Goal: Information Seeking & Learning: Learn about a topic

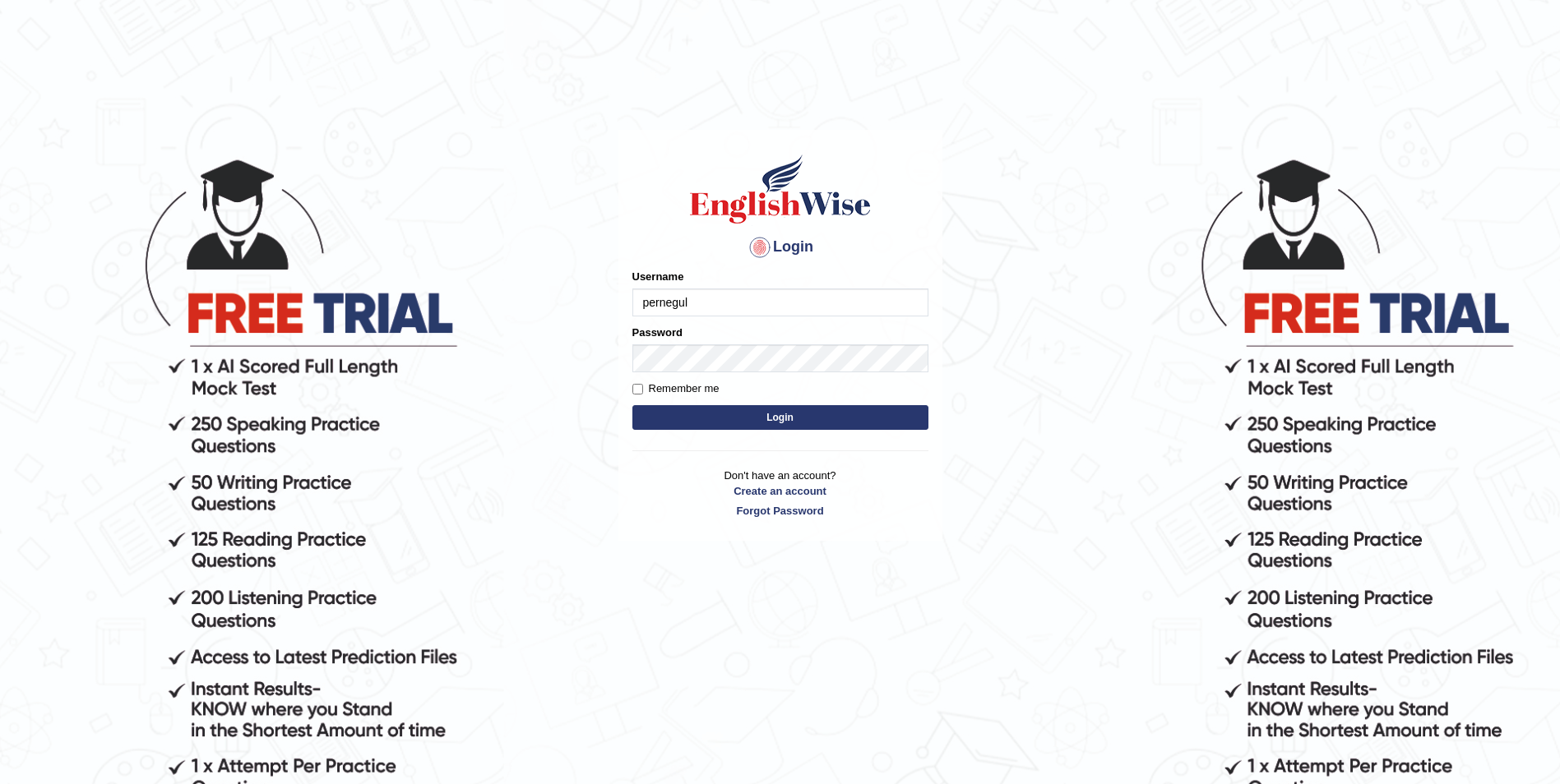
type input "pernegul"
click at [632, 405] on button "Login" at bounding box center [780, 417] width 296 height 25
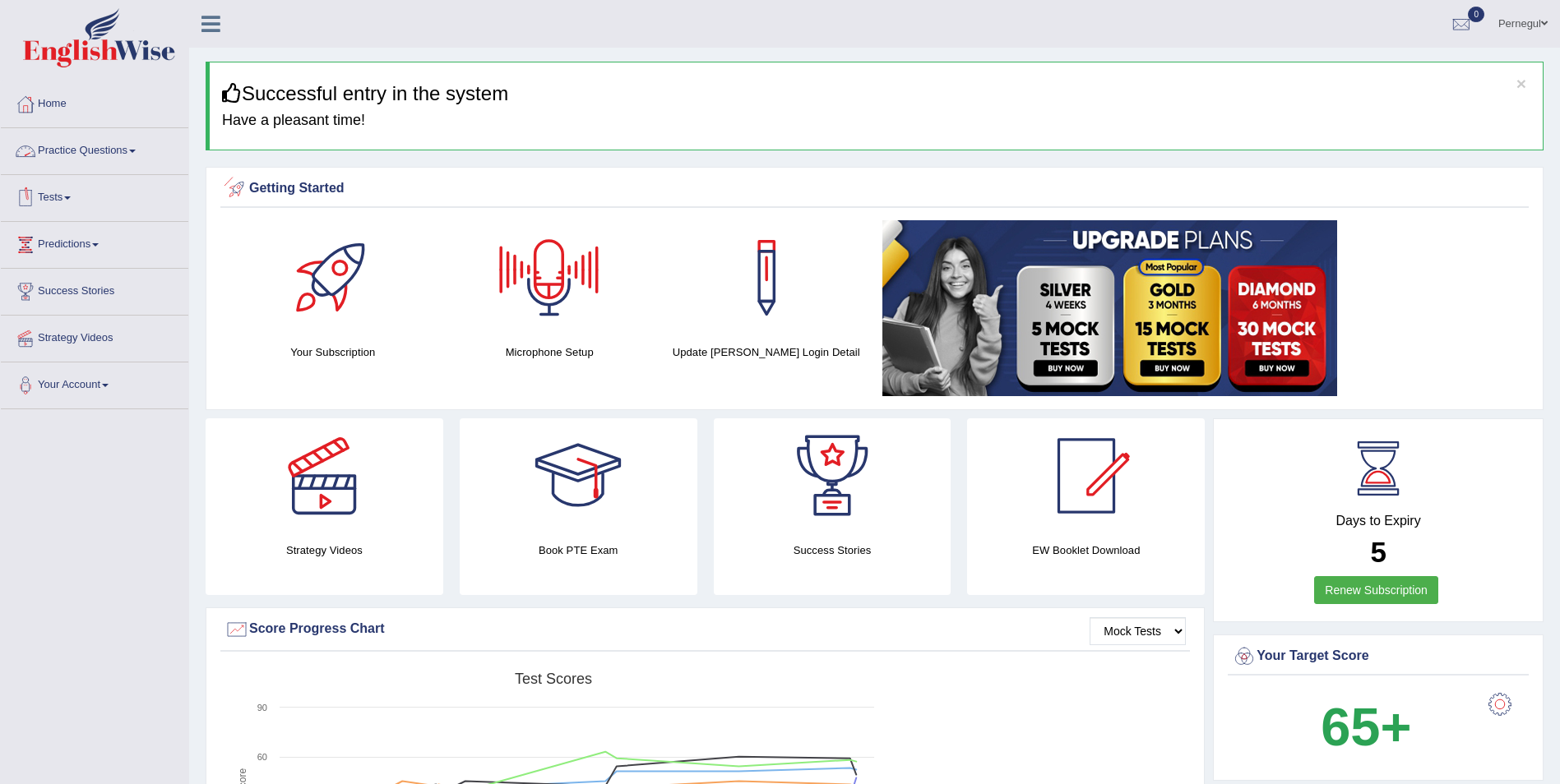
click at [62, 151] on link "Practice Questions" at bounding box center [94, 149] width 188 height 41
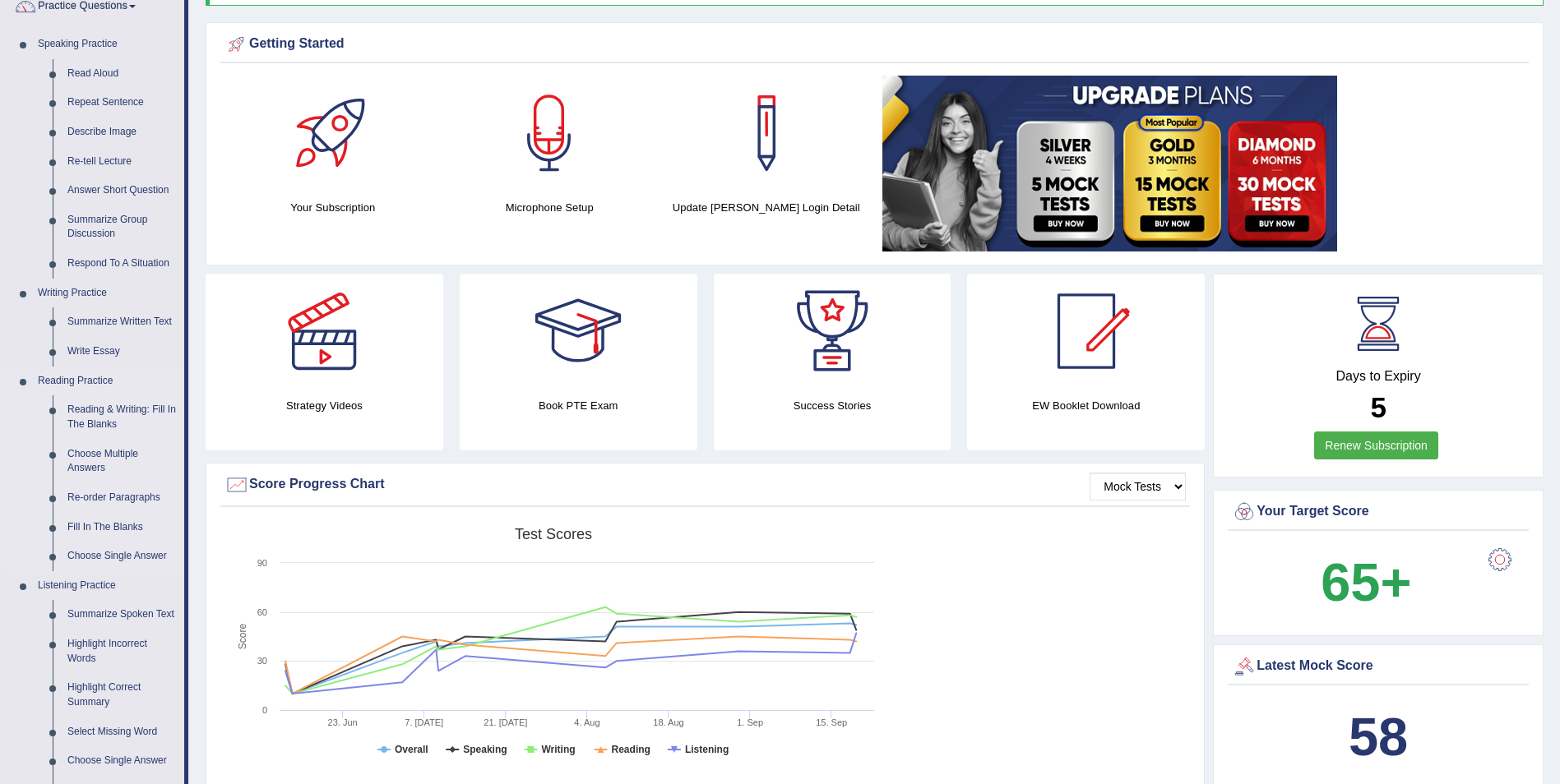
scroll to position [165, 0]
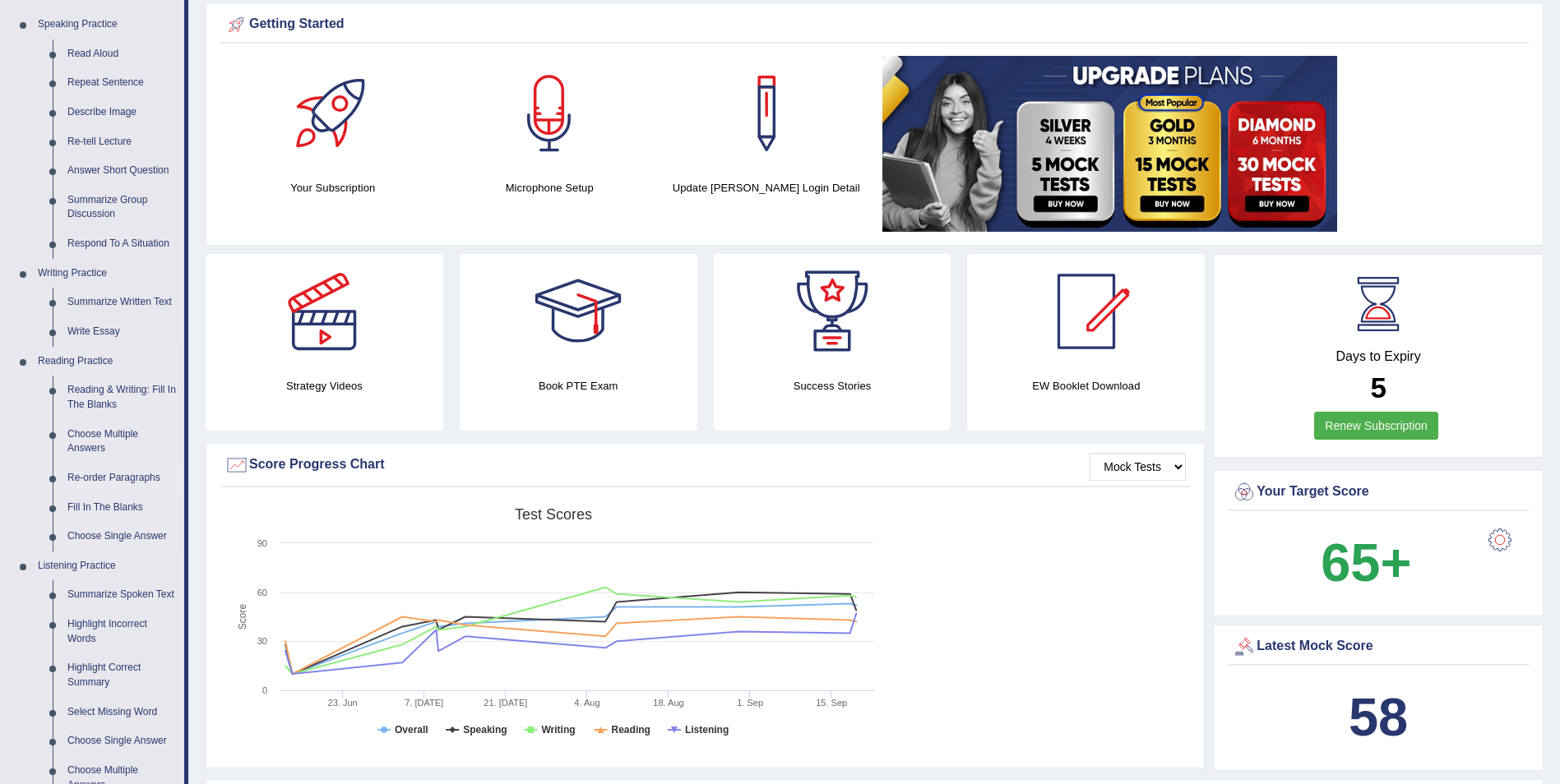
click at [96, 473] on link "Re-order Paragraphs" at bounding box center [122, 478] width 124 height 29
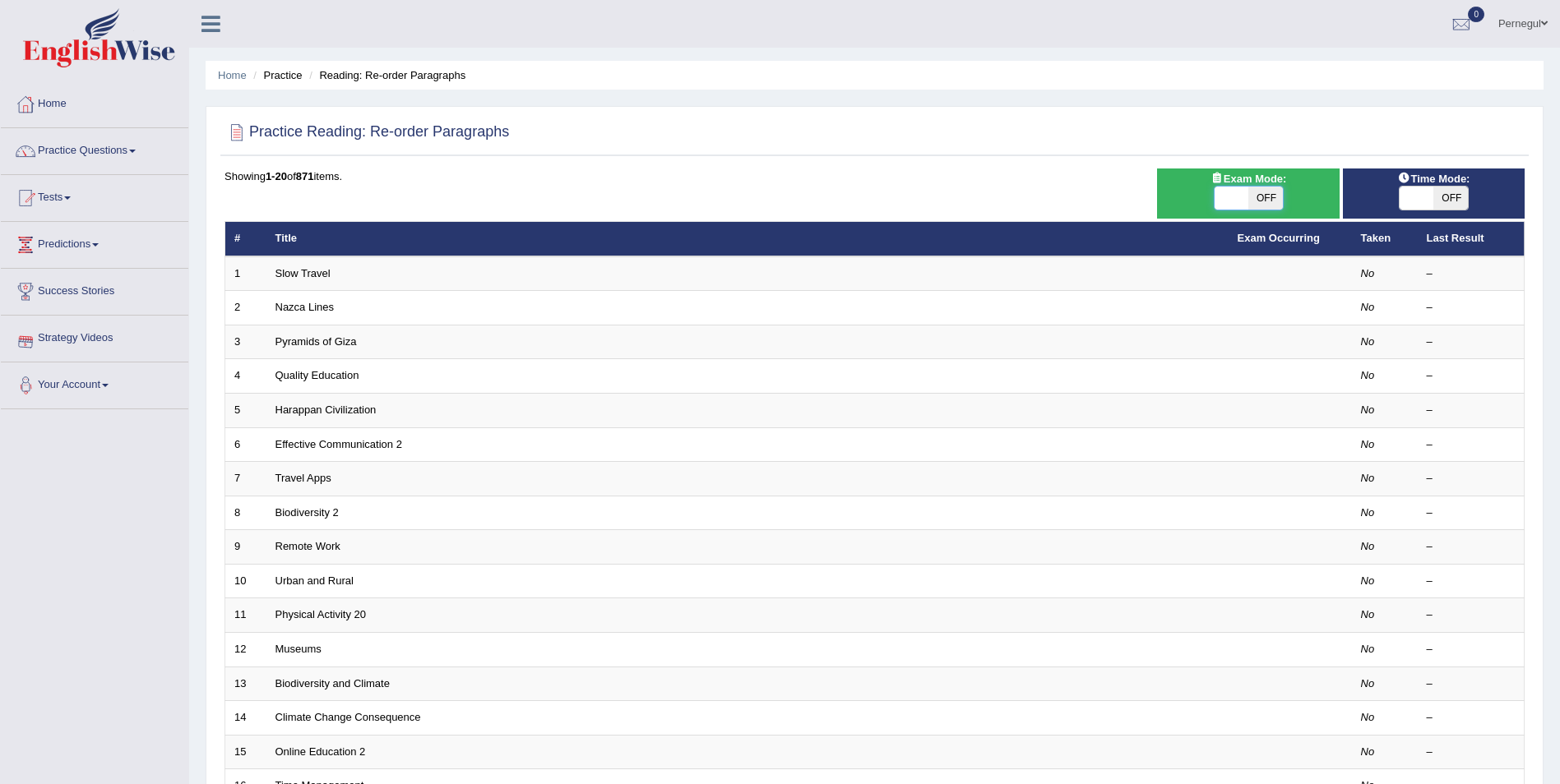
click at [1233, 196] on span at bounding box center [1231, 197] width 34 height 23
checkbox input "true"
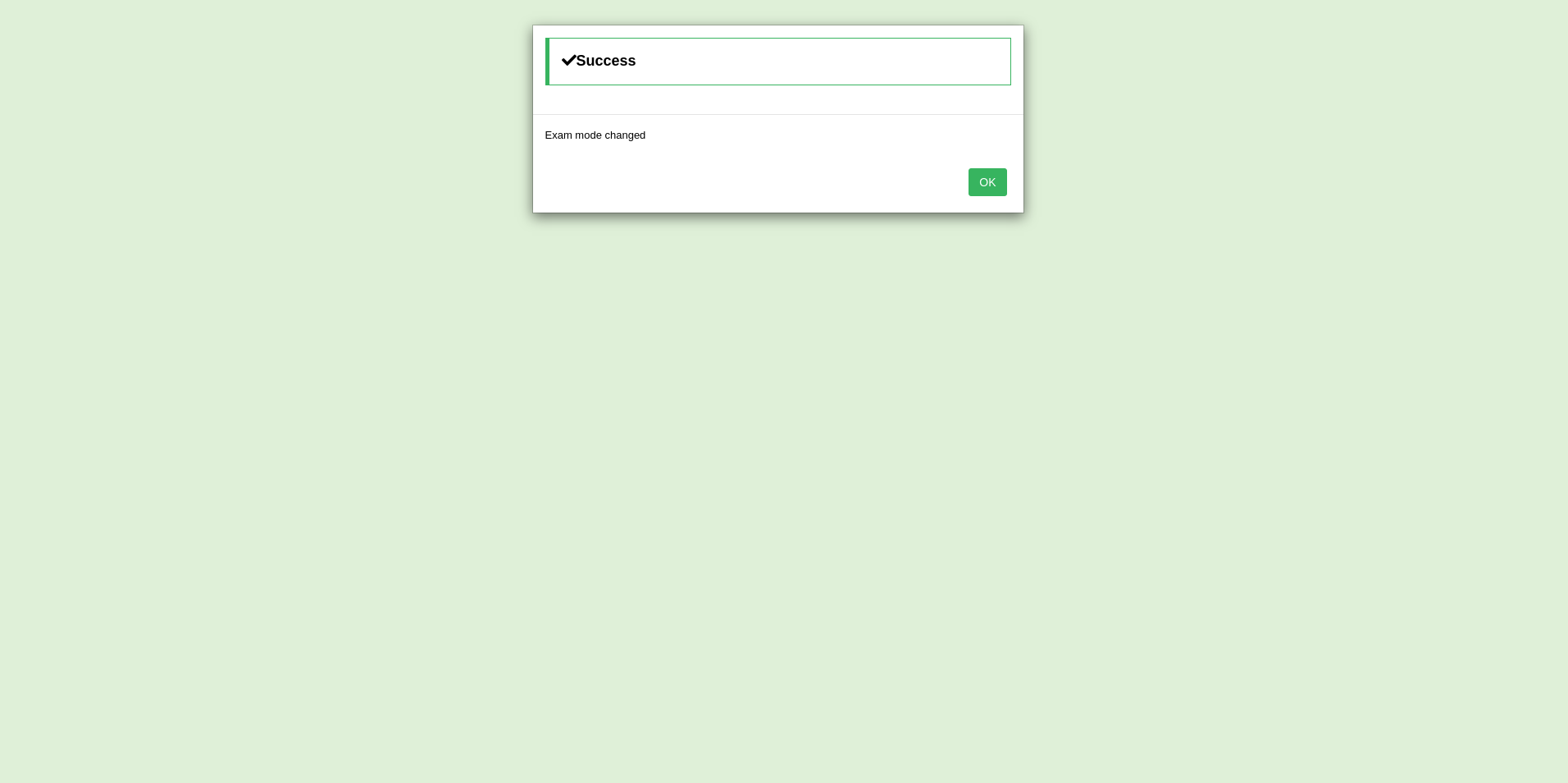
click at [992, 183] on button "OK" at bounding box center [987, 182] width 38 height 27
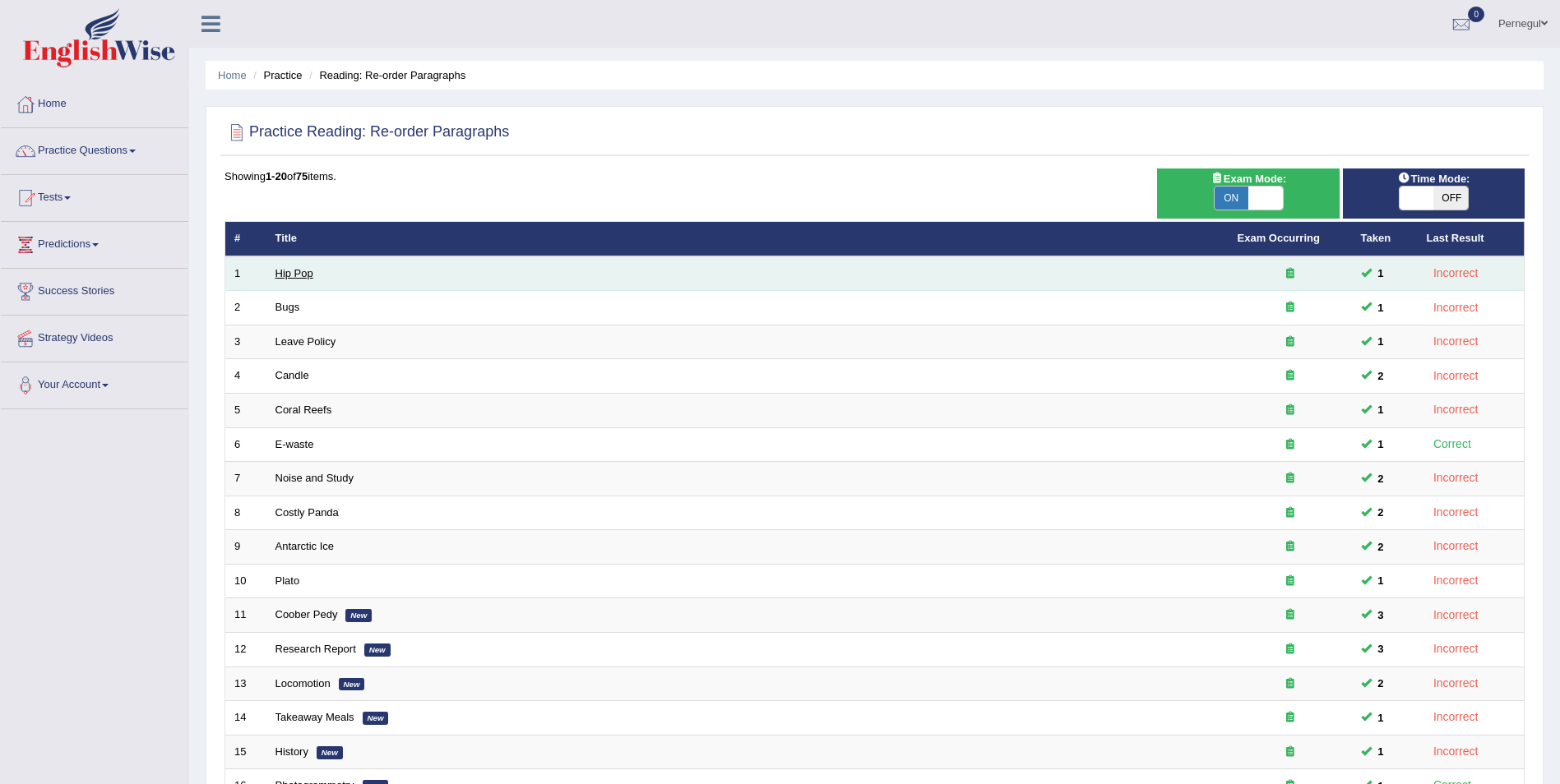
click at [289, 273] on link "Hip Pop" at bounding box center [295, 273] width 38 height 13
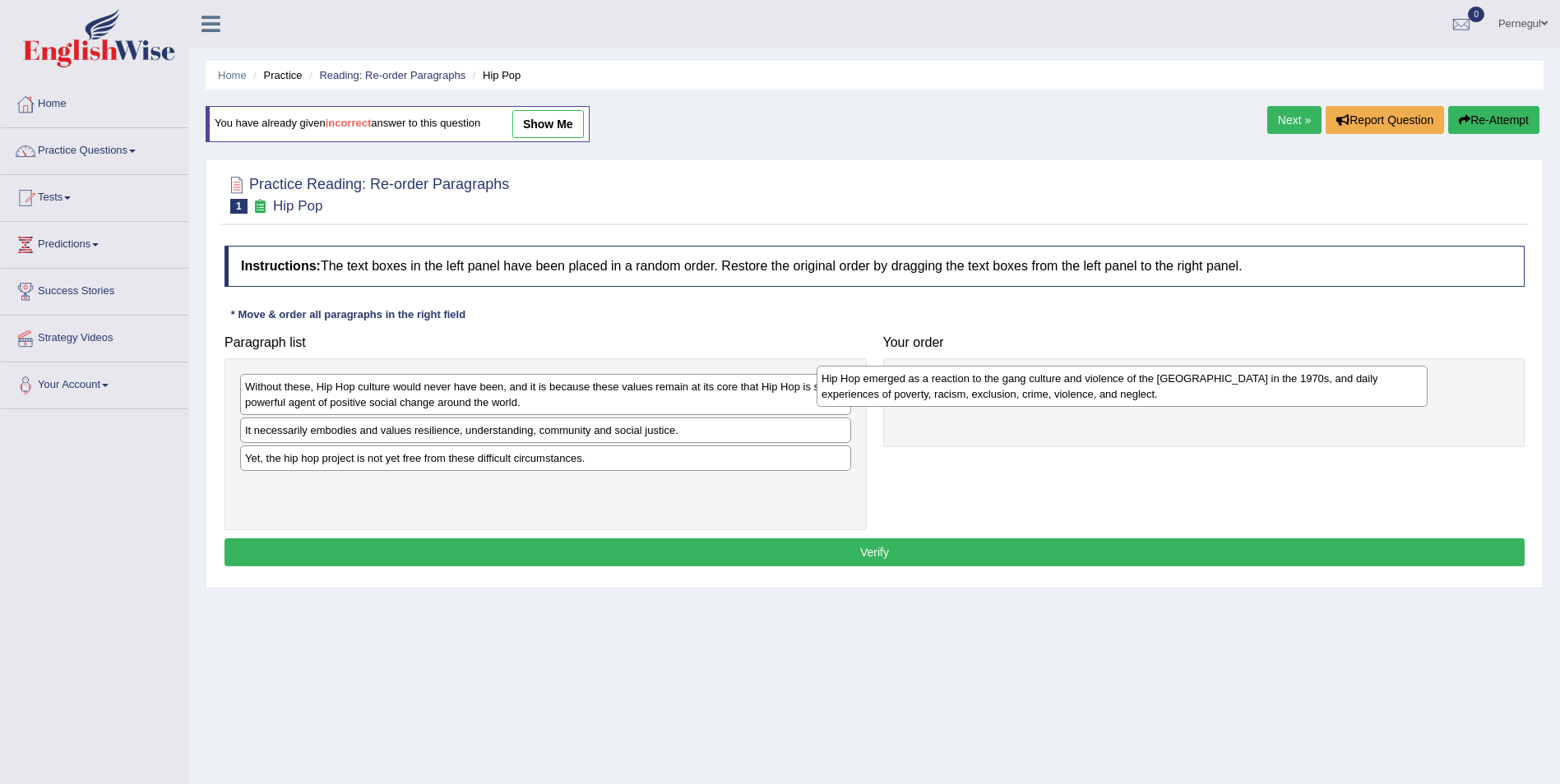
drag, startPoint x: 381, startPoint y: 392, endPoint x: 579, endPoint y: 1, distance: 438.3
click at [957, 382] on div "Hip Hop emerged as a reaction to the gang culture and violence of the South Bro…" at bounding box center [1122, 387] width 611 height 41
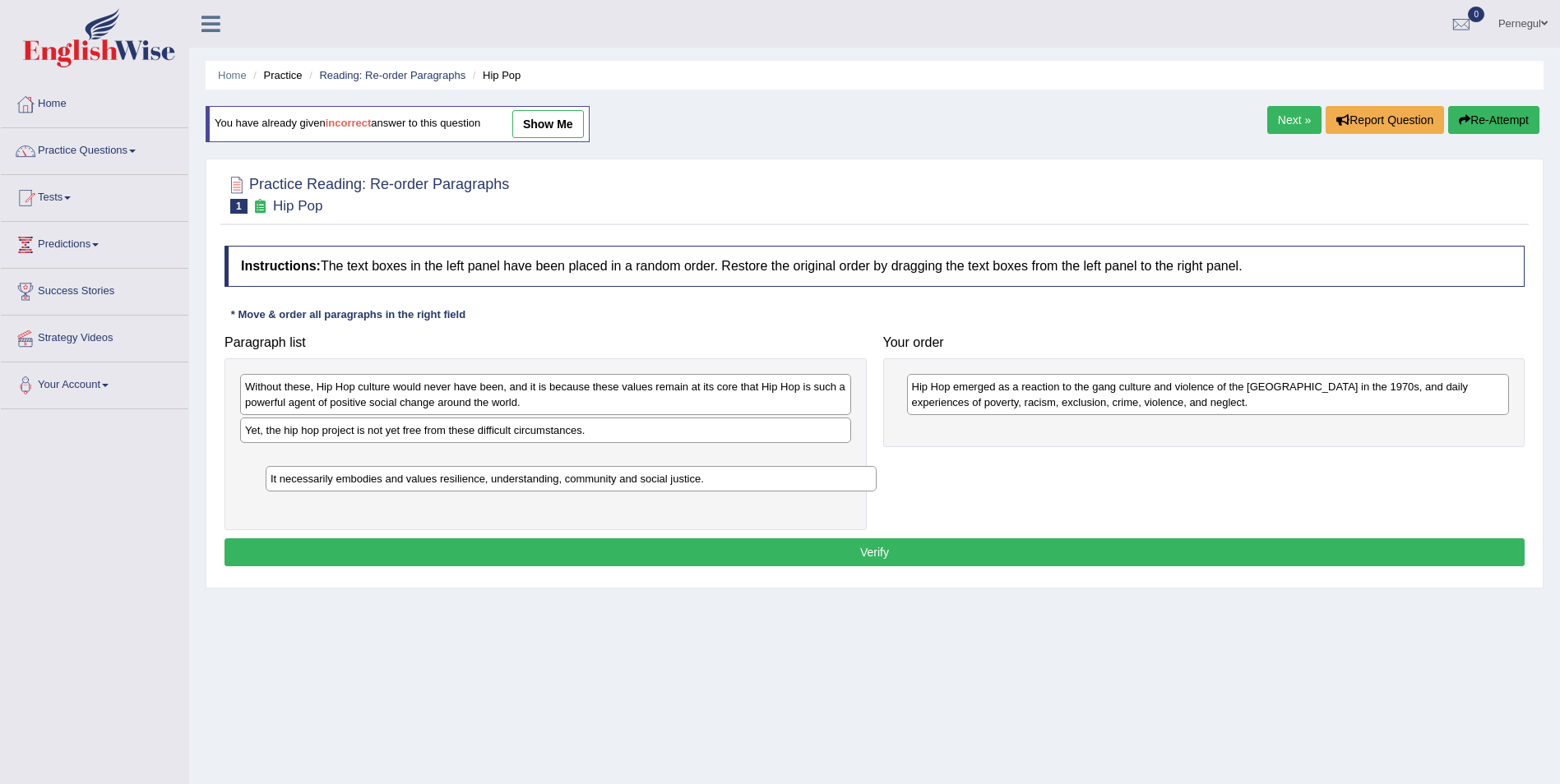
drag, startPoint x: 310, startPoint y: 438, endPoint x: 310, endPoint y: 477, distance: 39.0
click at [329, 484] on div "It necessarily embodies and values resilience, understanding, community and soc…" at bounding box center [571, 479] width 611 height 26
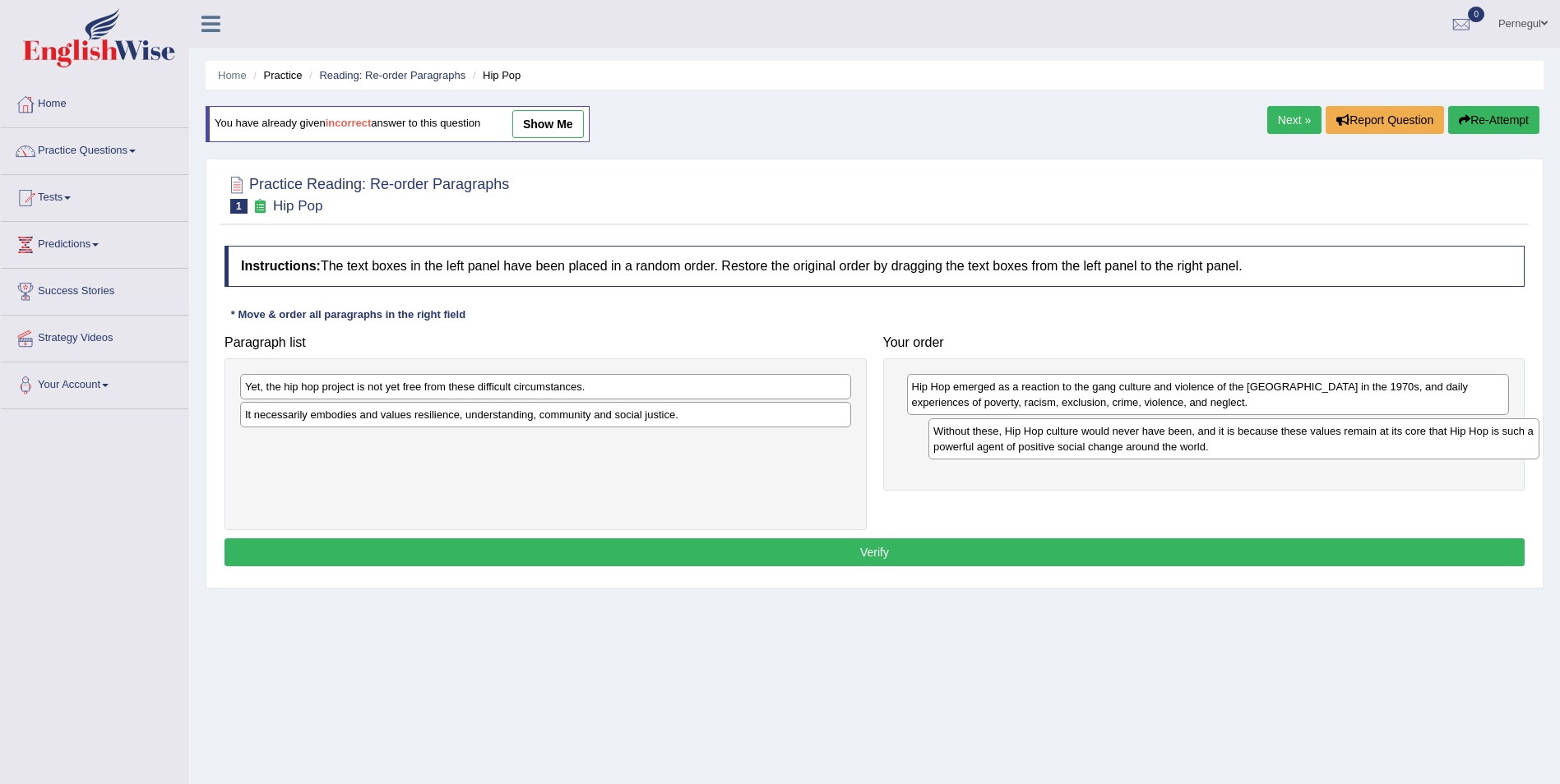
drag, startPoint x: 577, startPoint y: 392, endPoint x: 1167, endPoint y: 419, distance: 590.6
click at [1253, 435] on div "Without these, Hip Hop culture would never have been, and it is because these v…" at bounding box center [1234, 439] width 611 height 41
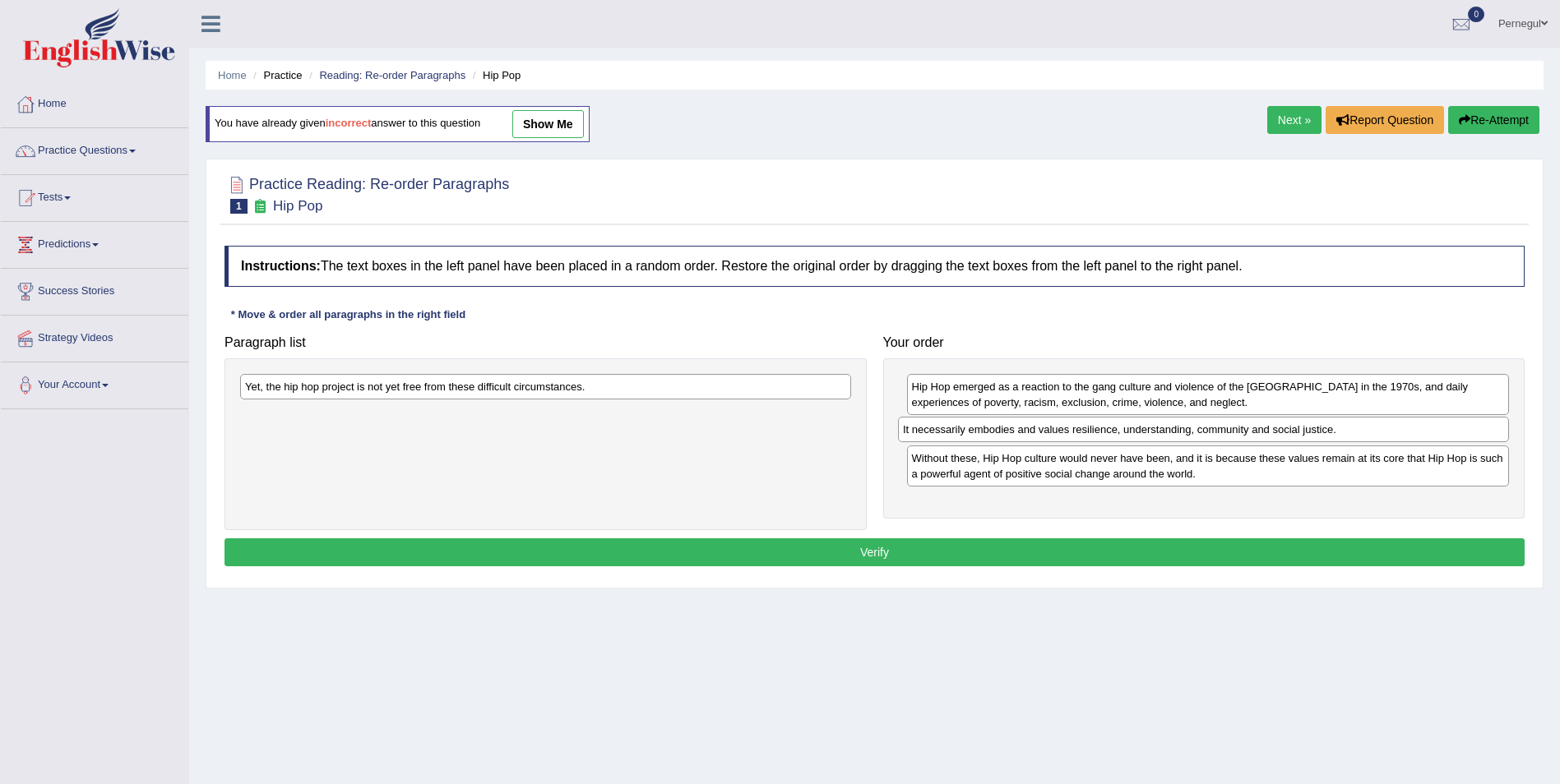
drag, startPoint x: 528, startPoint y: 417, endPoint x: 1080, endPoint y: 421, distance: 552.0
click at [1185, 432] on div "It necessarily embodies and values resilience, understanding, community and soc…" at bounding box center [1204, 430] width 611 height 26
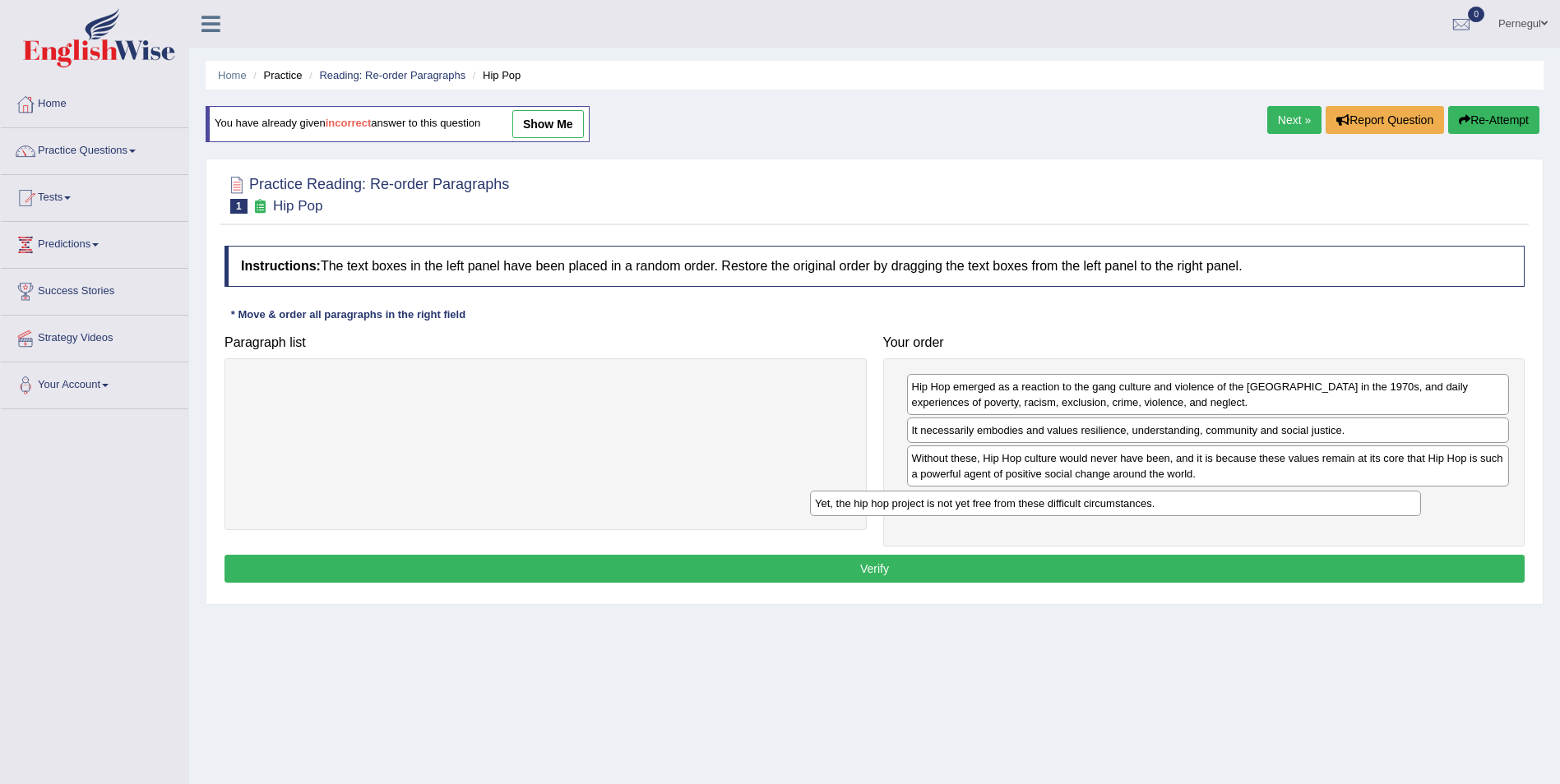
drag, startPoint x: 756, startPoint y: 375, endPoint x: 1328, endPoint y: 492, distance: 583.8
click at [1340, 492] on div "Yet, the hip hop project is not yet free from these difficult circumstances." at bounding box center [1115, 503] width 611 height 26
click at [1063, 570] on button "Verify" at bounding box center [875, 568] width 1300 height 27
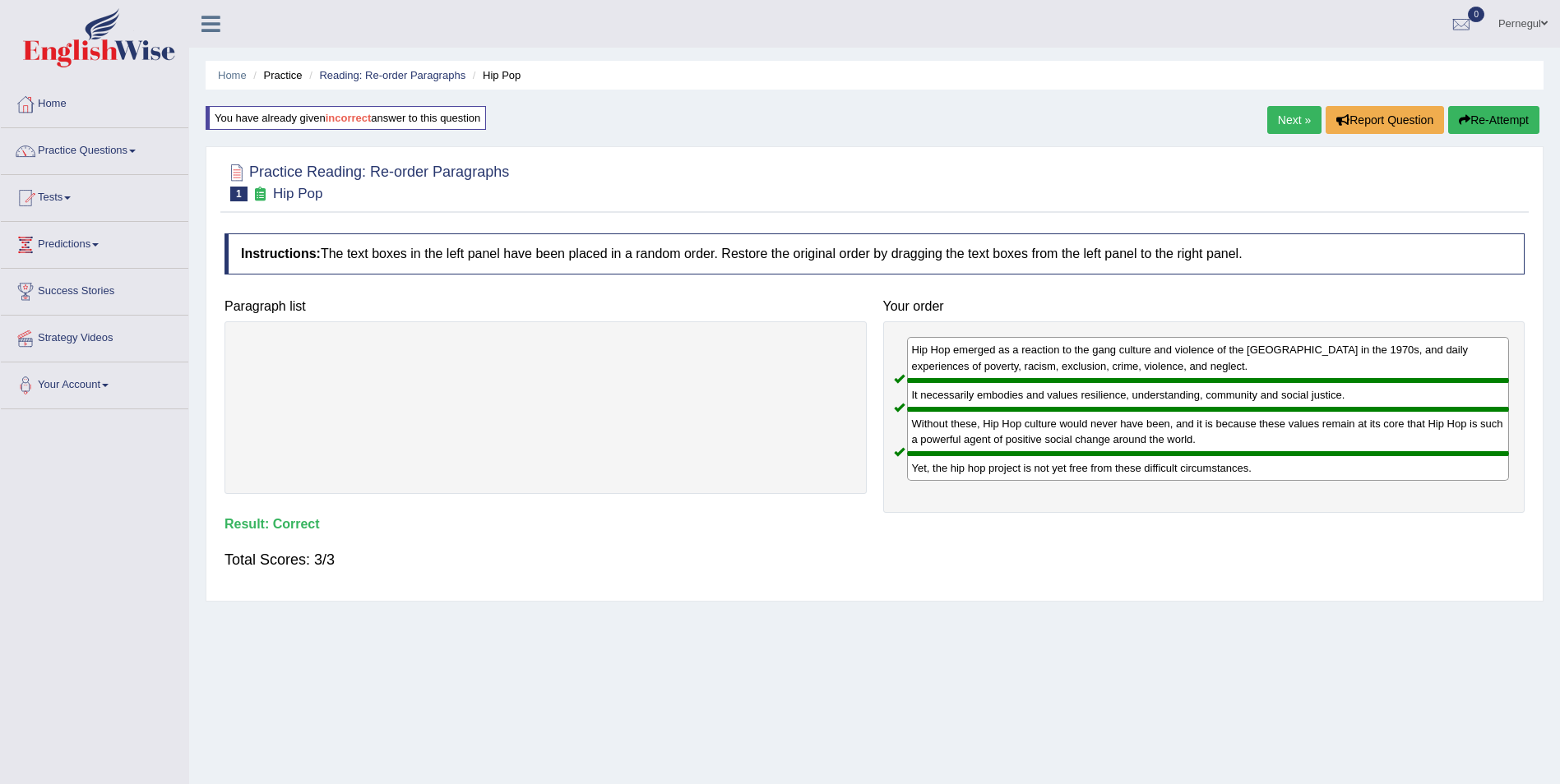
click at [1287, 114] on link "Next »" at bounding box center [1294, 120] width 54 height 27
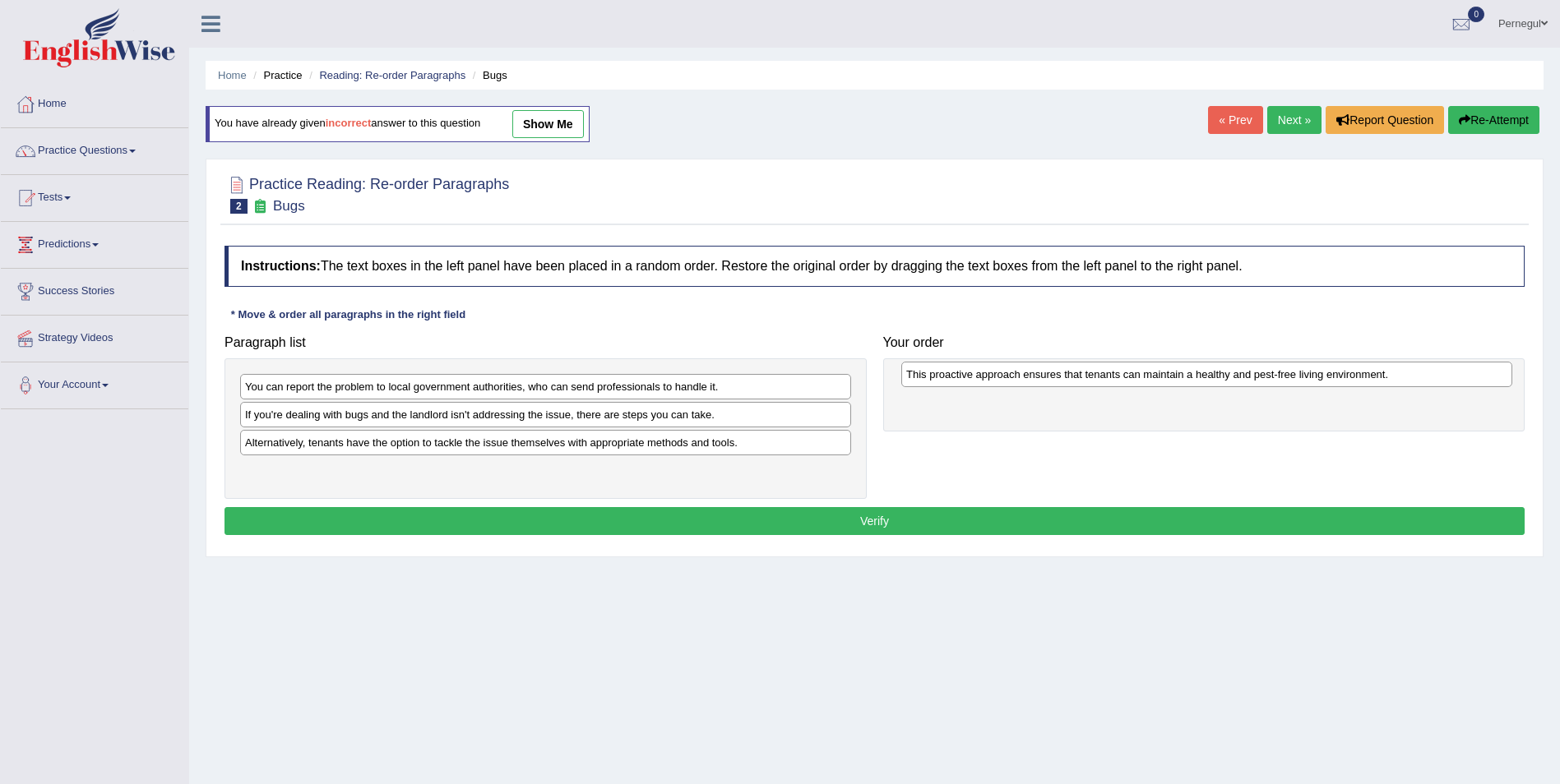
drag, startPoint x: 505, startPoint y: 475, endPoint x: 1166, endPoint y: 379, distance: 667.9
click at [1166, 379] on div "This proactive approach ensures that tenants can maintain a healthy and pest-fr…" at bounding box center [1207, 375] width 611 height 26
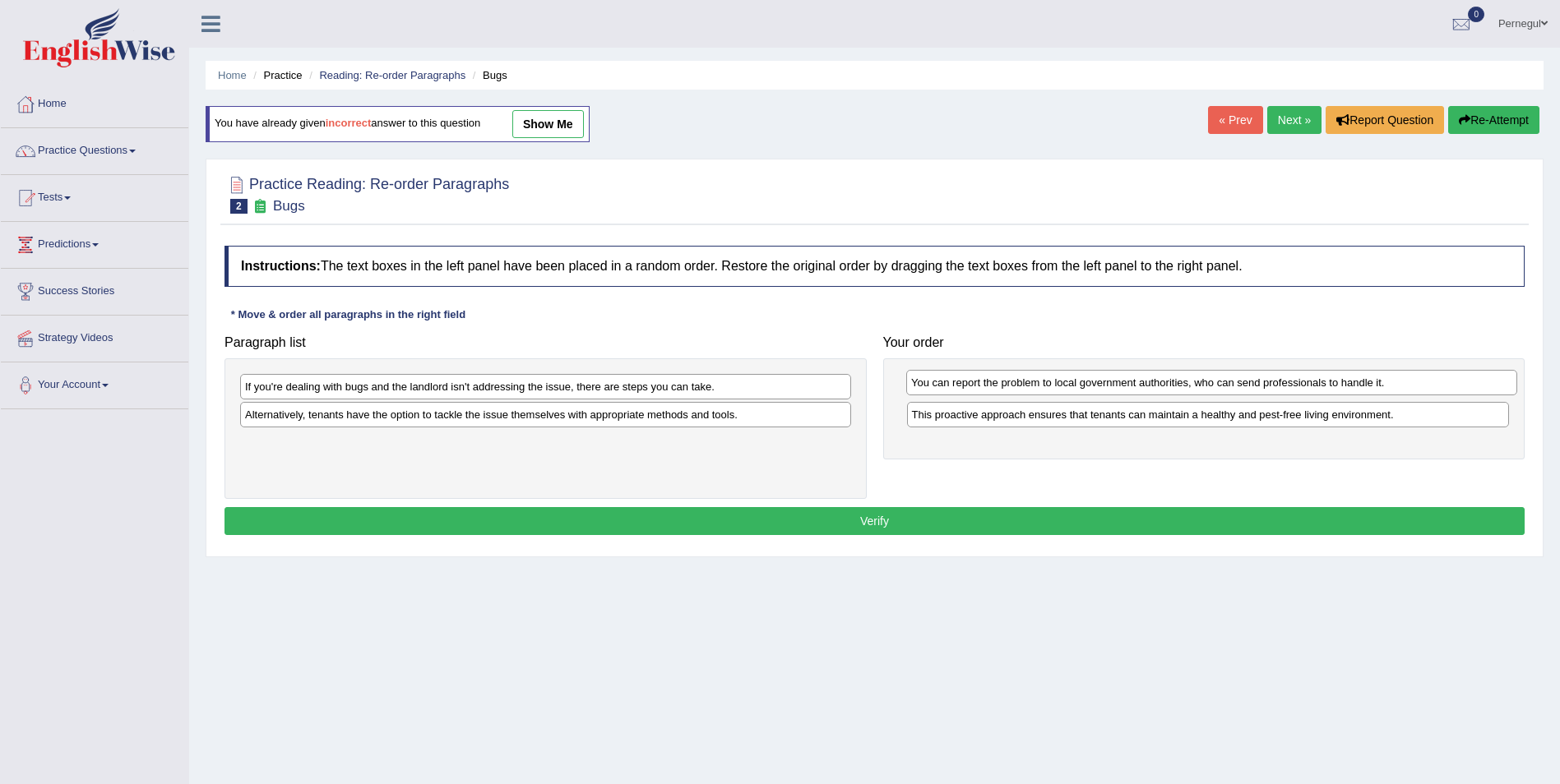
drag, startPoint x: 537, startPoint y: 390, endPoint x: 1207, endPoint y: 386, distance: 670.0
click at [1207, 386] on div "You can report the problem to local government authorities, who can send profes…" at bounding box center [1211, 383] width 611 height 26
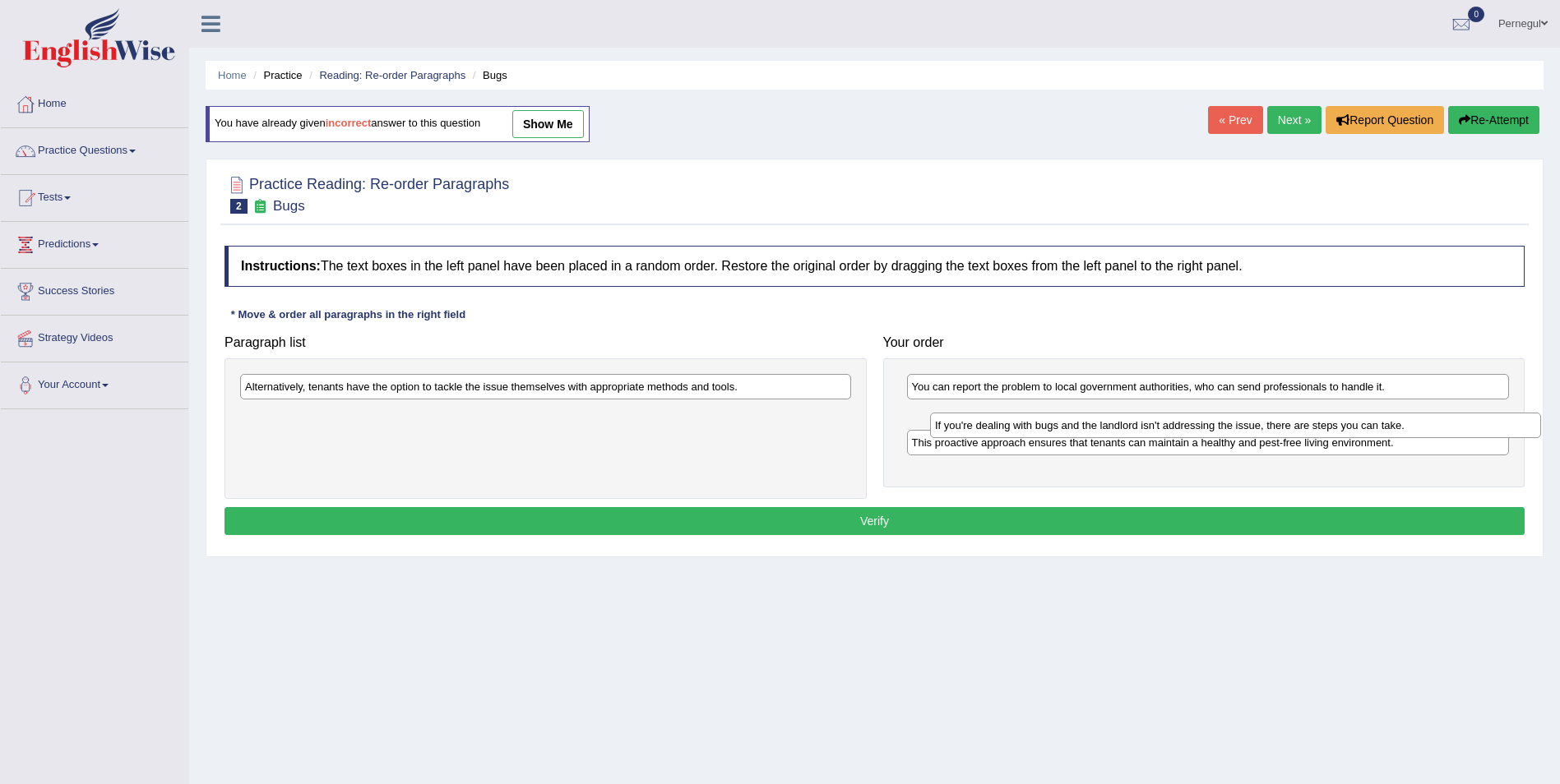
drag, startPoint x: 543, startPoint y: 392, endPoint x: 1233, endPoint y: 431, distance: 691.1
click at [1233, 431] on div "If you're dealing with bugs and the landlord isn't addressing the issue, there …" at bounding box center [1235, 425] width 611 height 26
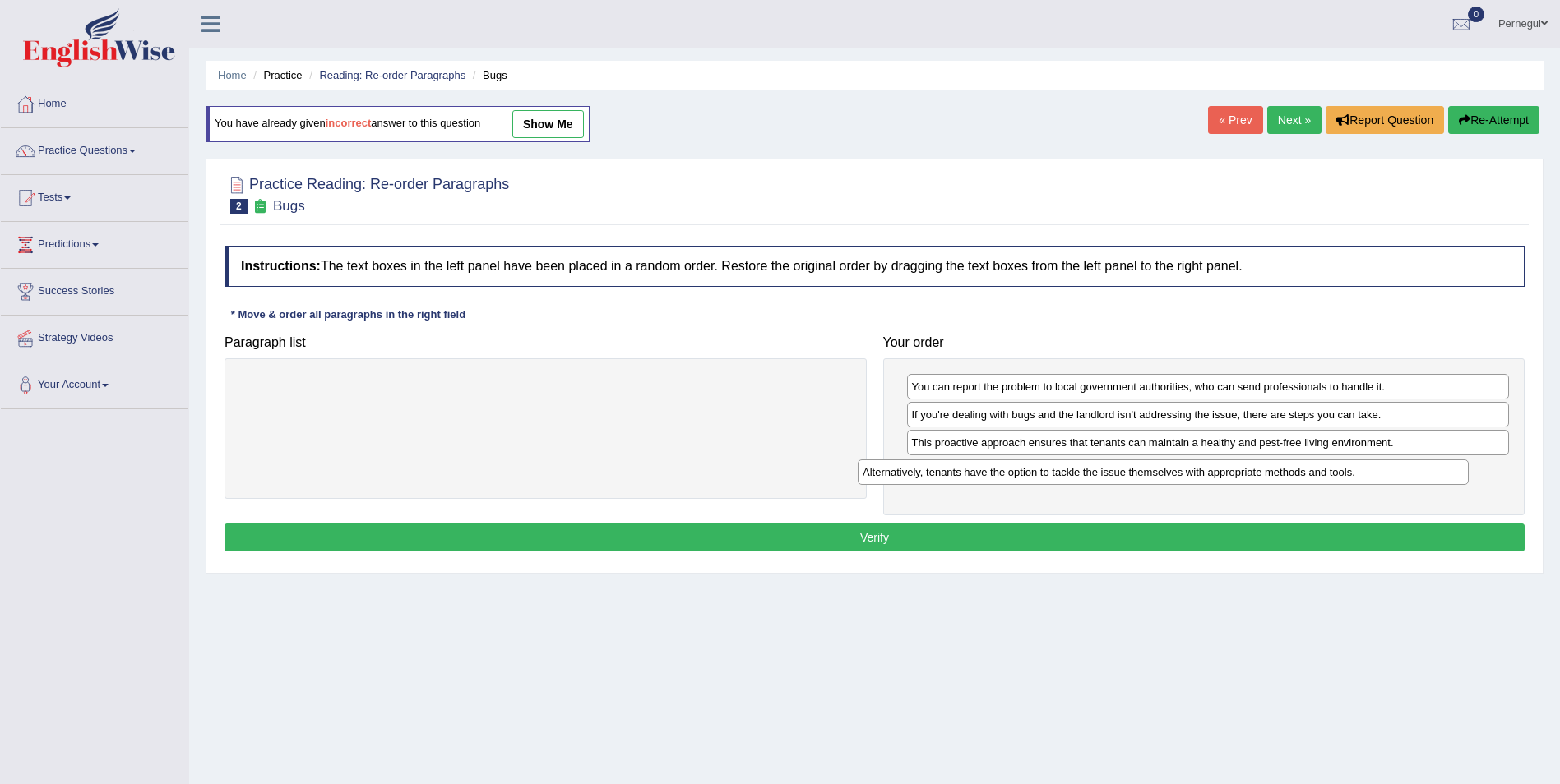
drag, startPoint x: 391, startPoint y: 386, endPoint x: 1001, endPoint y: 475, distance: 616.5
click at [1011, 472] on div "Alternatively, tenants have the option to tackle the issue themselves with appr…" at bounding box center [1163, 472] width 611 height 26
click at [934, 526] on button "Verify" at bounding box center [875, 538] width 1300 height 27
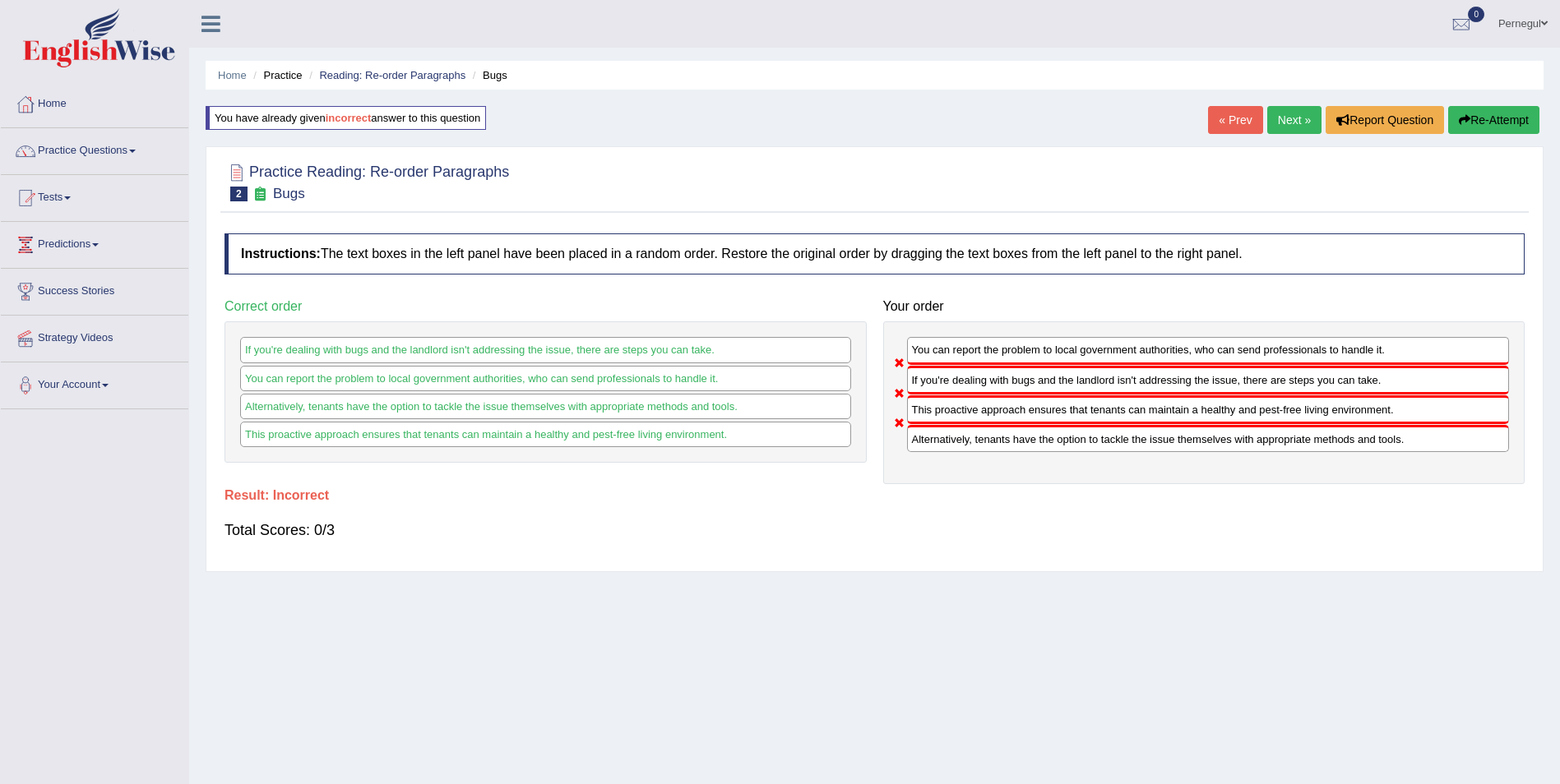
click at [1515, 115] on button "Re-Attempt" at bounding box center [1493, 120] width 91 height 27
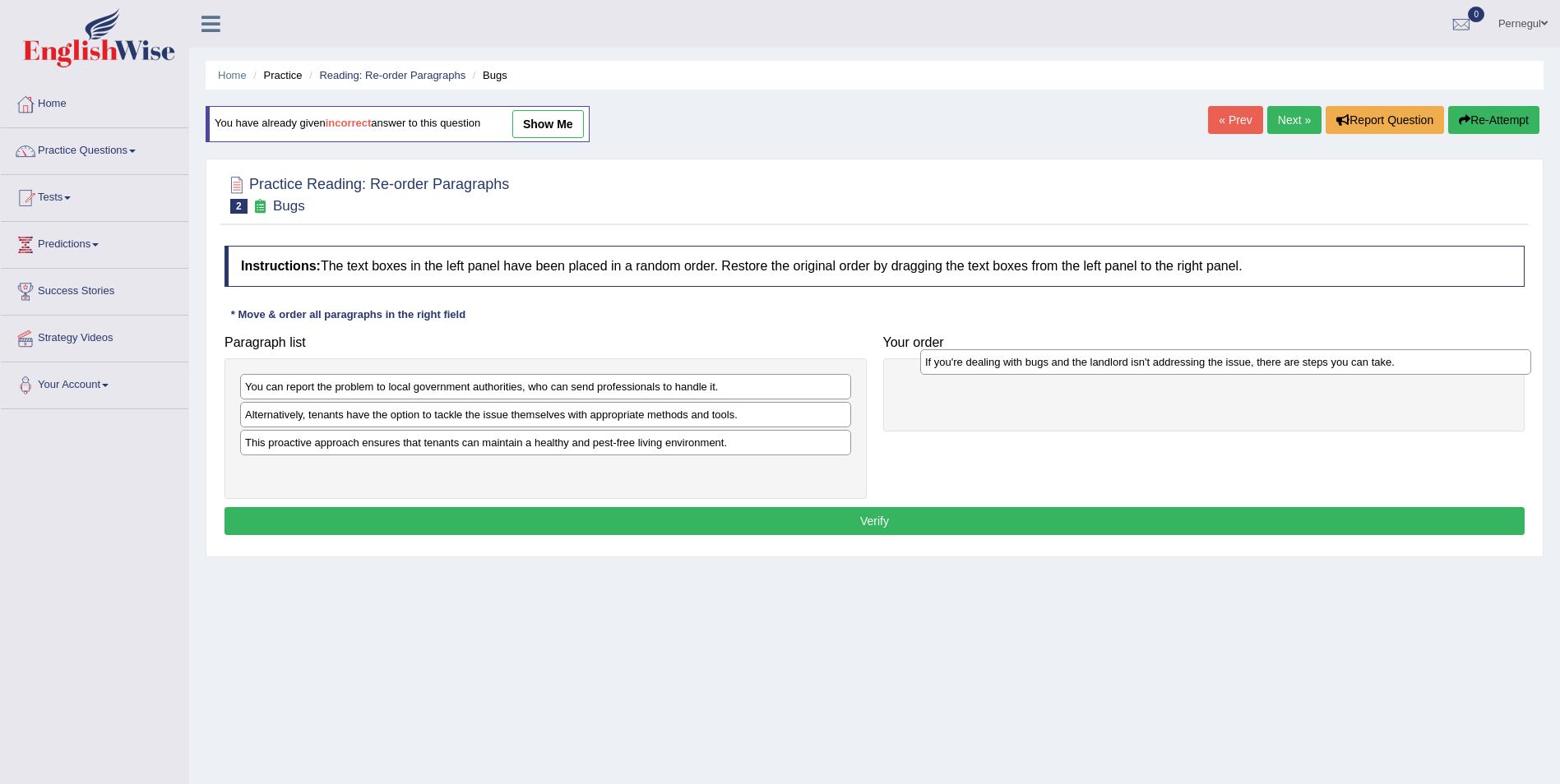
drag, startPoint x: 560, startPoint y: 413, endPoint x: 1231, endPoint y: 362, distance: 672.9
click at [1231, 362] on div "If you're dealing with bugs and the landlord isn't addressing the issue, there …" at bounding box center [1225, 362] width 611 height 26
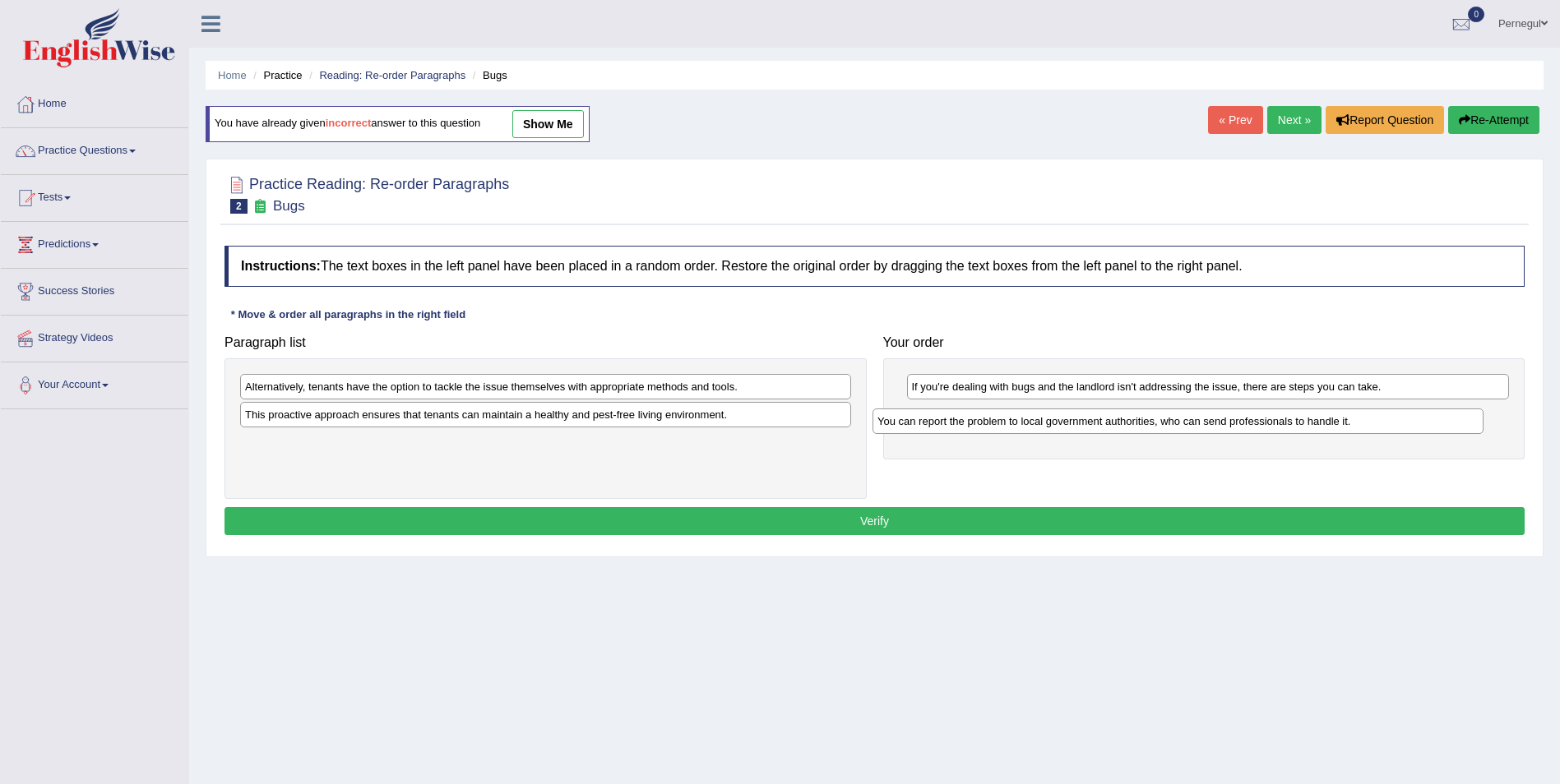
drag, startPoint x: 413, startPoint y: 392, endPoint x: 1073, endPoint y: 428, distance: 661.0
click at [1073, 428] on div "You can report the problem to local government authorities, who can send profes…" at bounding box center [1178, 421] width 611 height 26
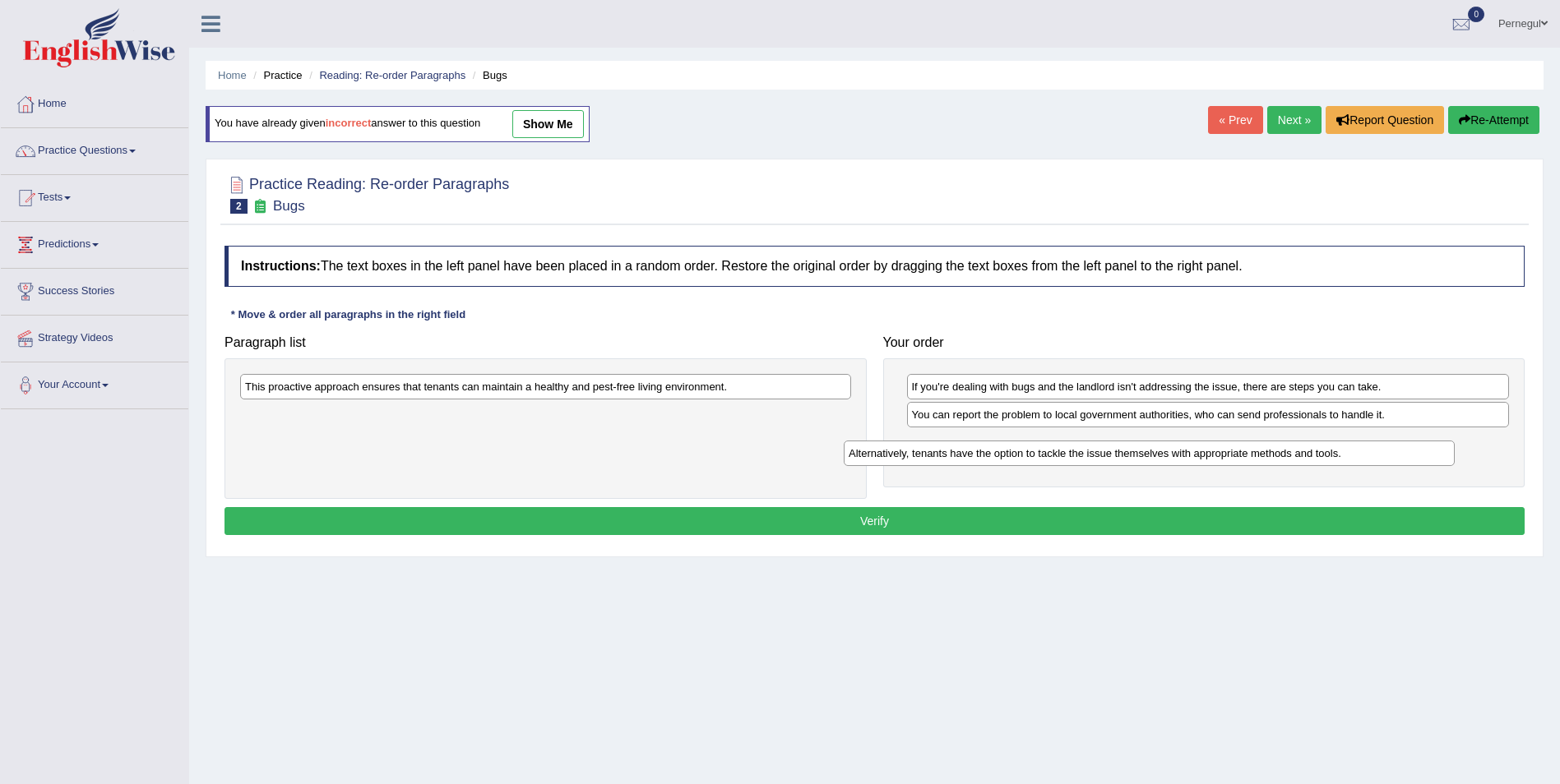
drag, startPoint x: 666, startPoint y: 393, endPoint x: 1013, endPoint y: 433, distance: 349.3
click at [1242, 460] on div "Alternatively, tenants have the option to tackle the issue themselves with appr…" at bounding box center [1149, 453] width 611 height 26
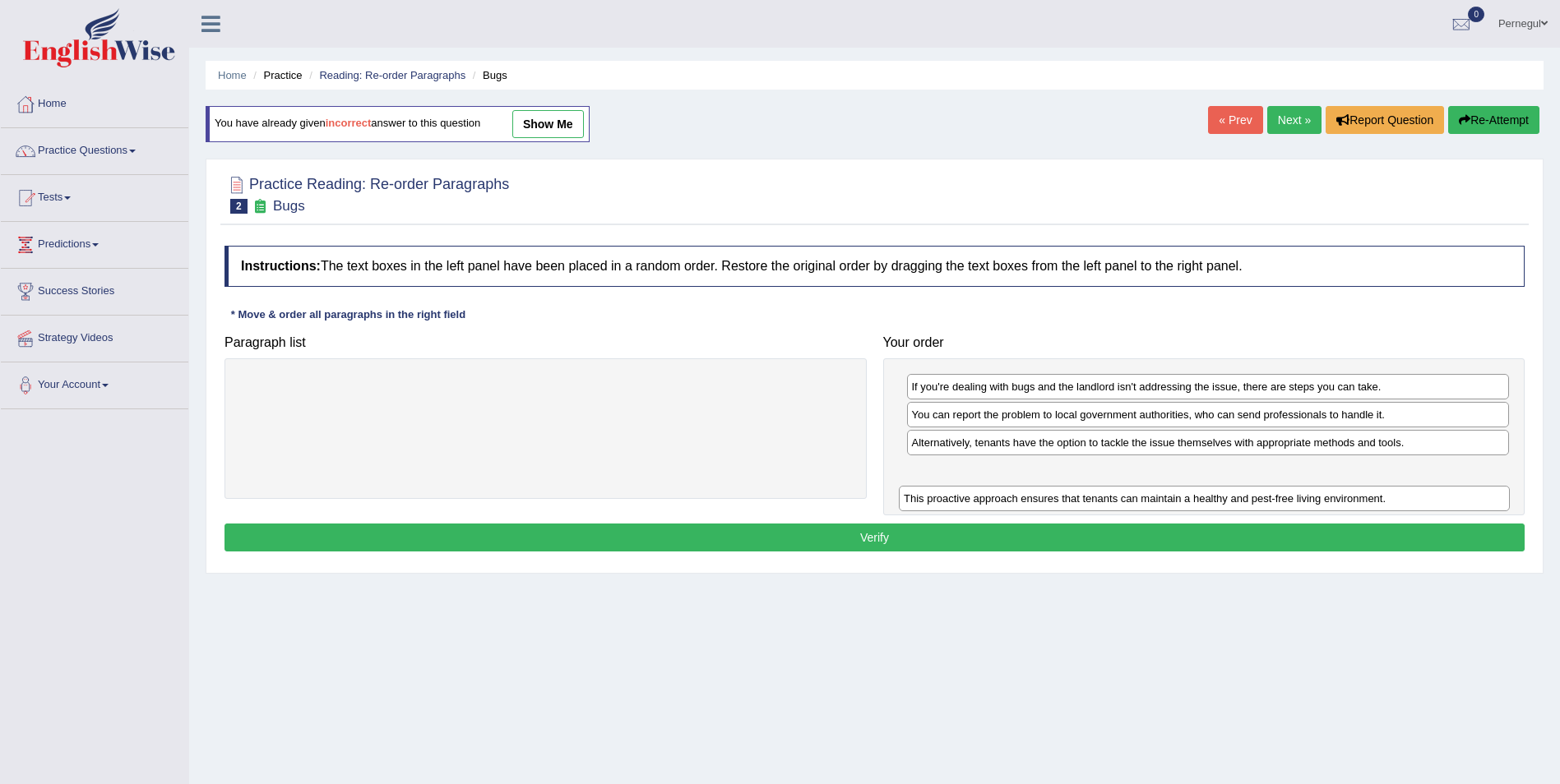
drag, startPoint x: 823, startPoint y: 387, endPoint x: 1476, endPoint y: 489, distance: 660.9
click at [1479, 494] on div "This proactive approach ensures that tenants can maintain a healthy and pest-fr…" at bounding box center [1204, 498] width 611 height 26
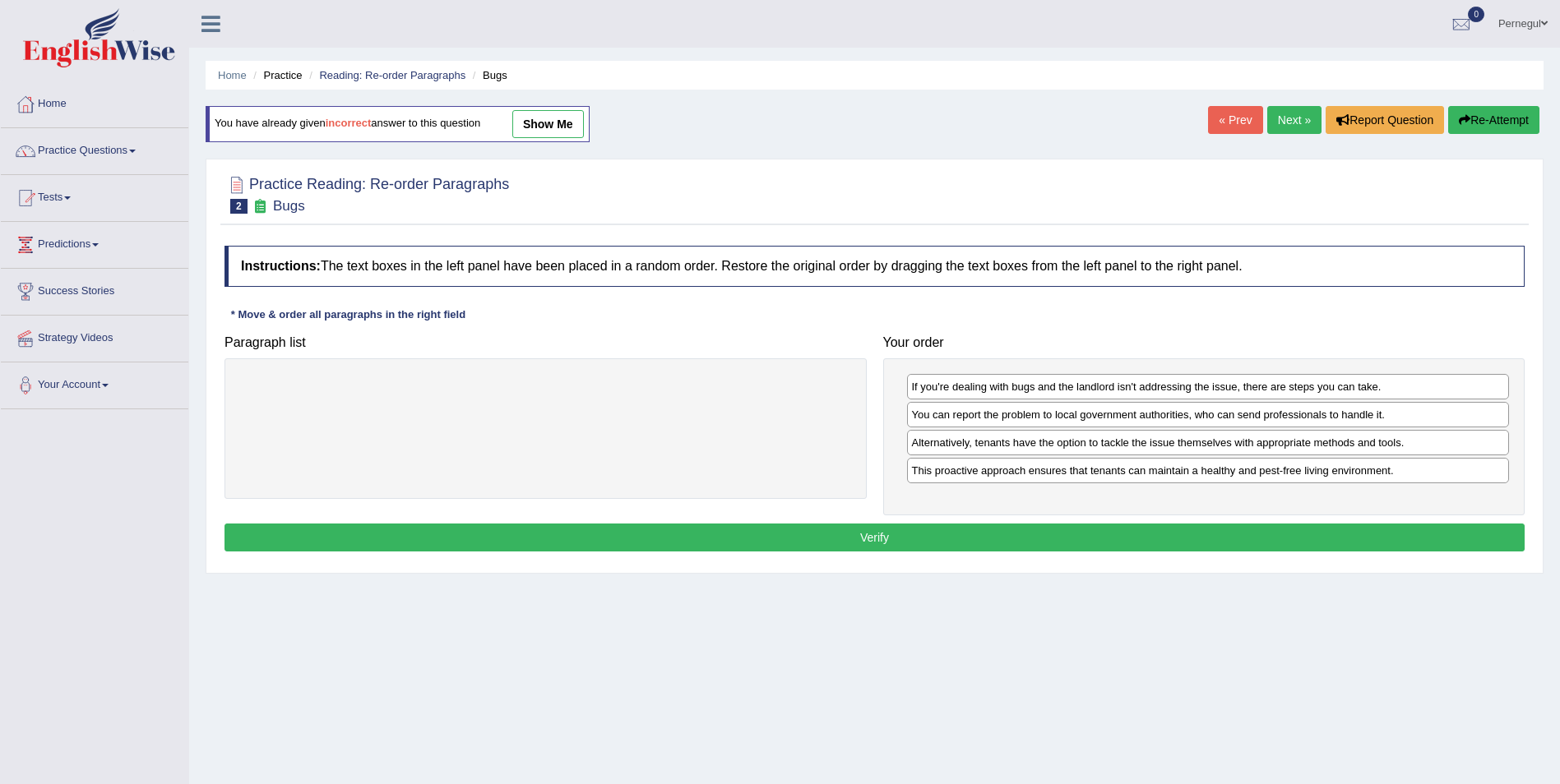
click at [1209, 544] on button "Verify" at bounding box center [875, 538] width 1300 height 27
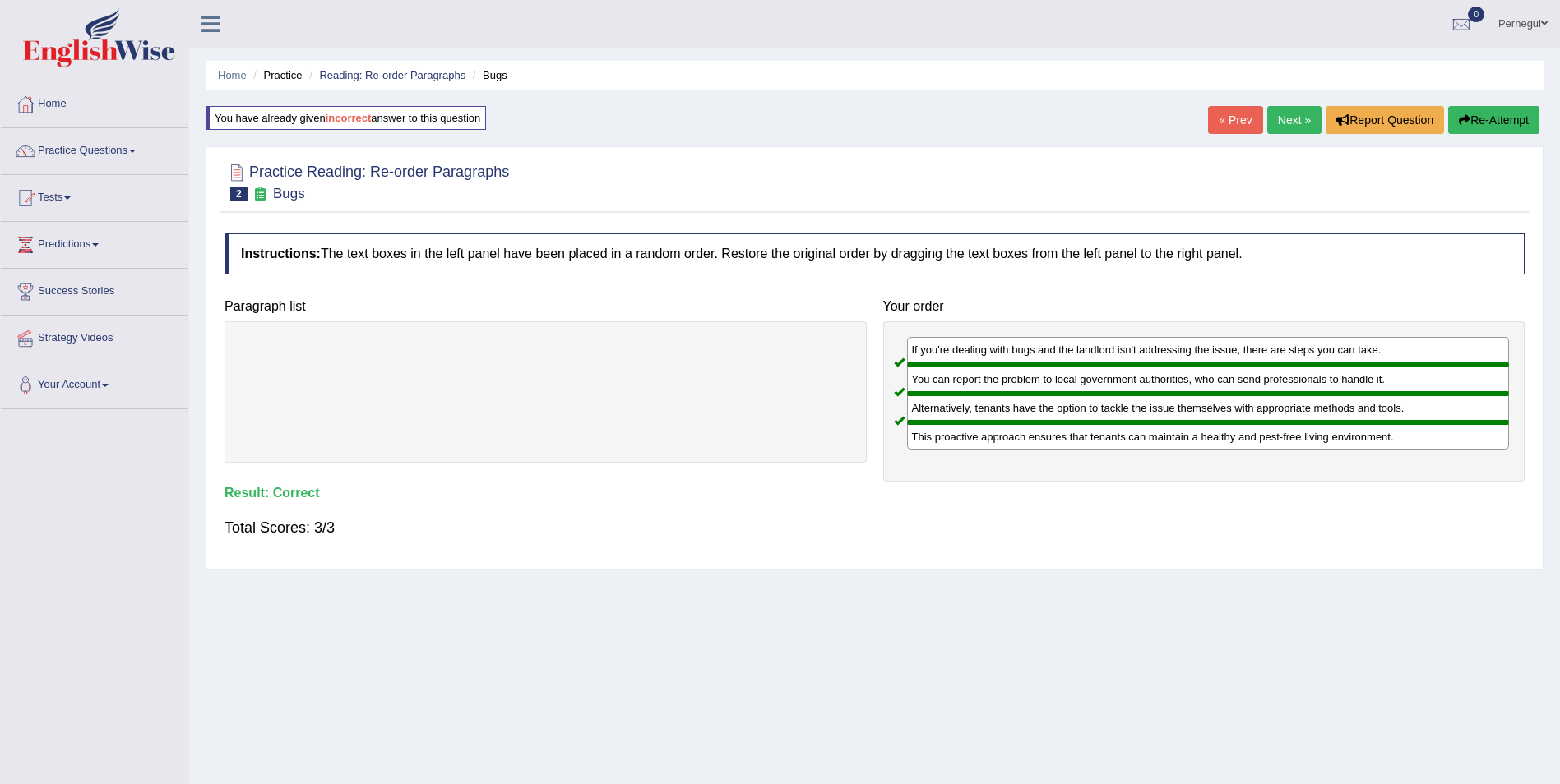
click at [1302, 118] on link "Next »" at bounding box center [1294, 120] width 54 height 27
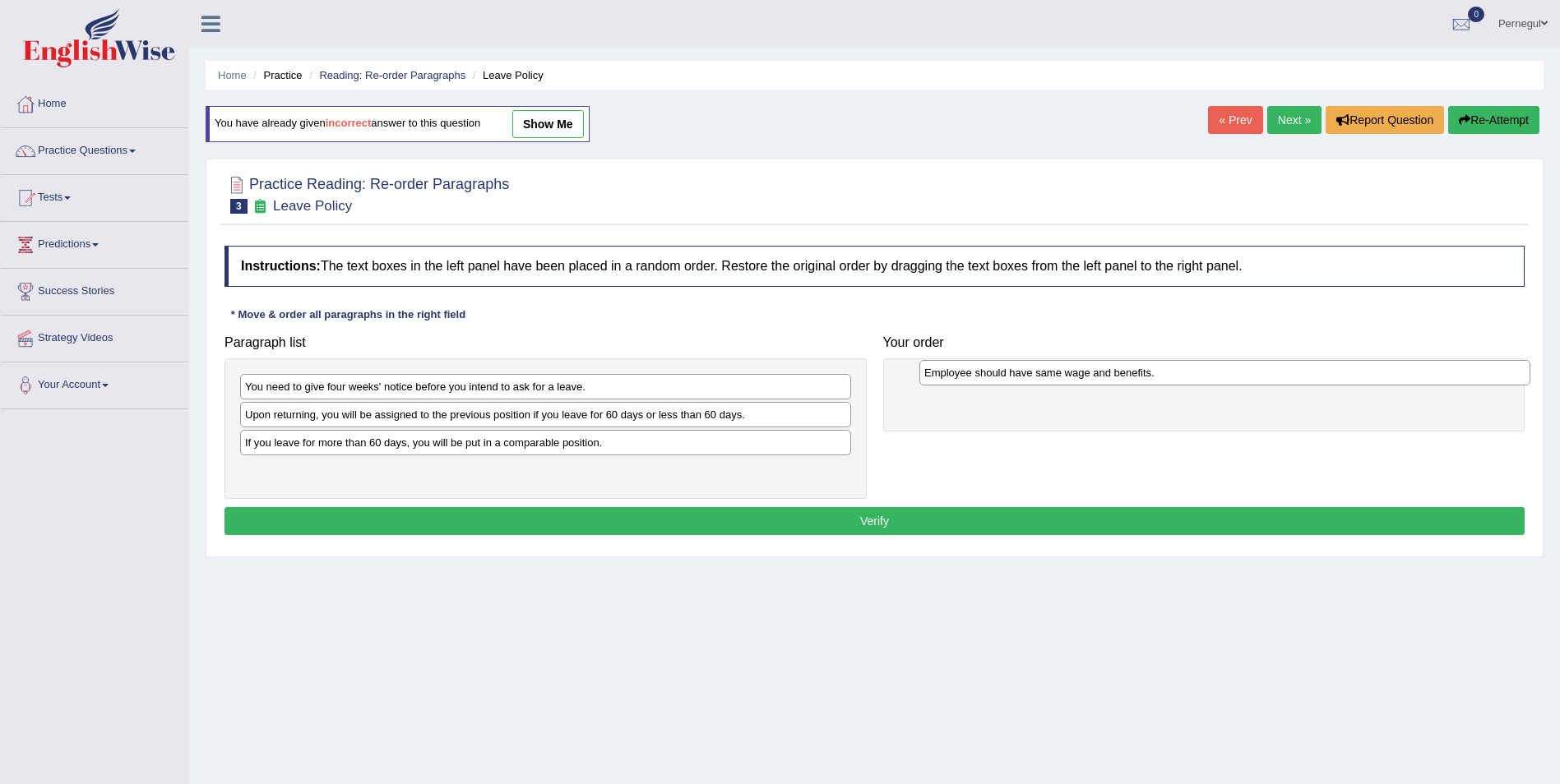
drag, startPoint x: 281, startPoint y: 444, endPoint x: 959, endPoint y: 374, distance: 681.6
click at [959, 374] on div "Employee should have same wage and benefits." at bounding box center [1224, 373] width 611 height 26
